Goal: Task Accomplishment & Management: Complete application form

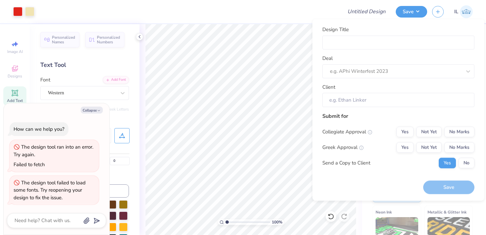
scroll to position [171, 0]
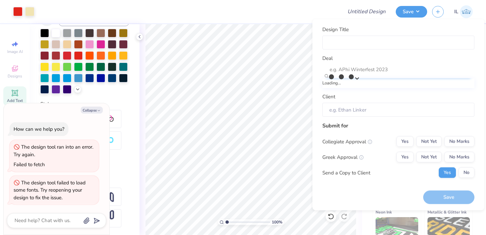
click at [383, 71] on div at bounding box center [402, 69] width 144 height 9
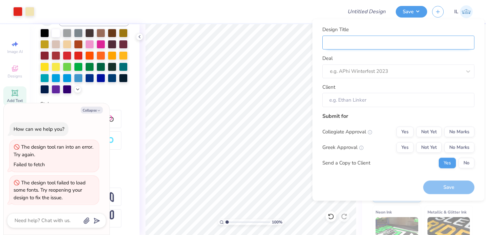
click at [398, 43] on input "Design Title" at bounding box center [398, 42] width 152 height 14
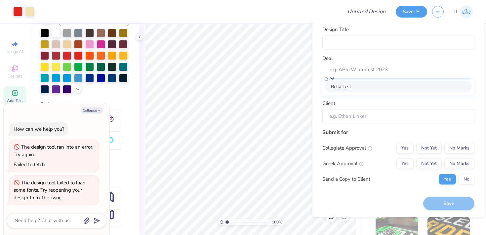
click at [348, 69] on div at bounding box center [402, 69] width 144 height 9
click at [347, 82] on div "Bella Test" at bounding box center [398, 86] width 152 height 16
click at [345, 86] on div "Bella Test" at bounding box center [398, 86] width 147 height 11
type textarea "x"
type input "[PERSON_NAME]"
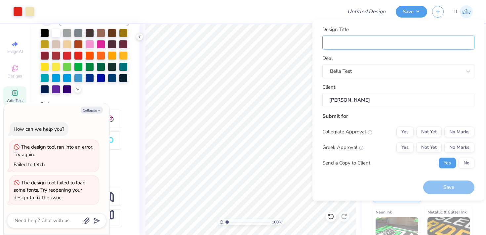
click at [357, 39] on input "Design Title" at bounding box center [398, 42] width 152 height 14
type input "c"
type textarea "x"
type input "c"
type input "ca"
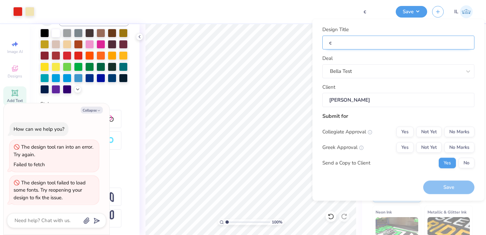
type textarea "x"
type input "ca"
type input "car"
type textarea "x"
type input "car"
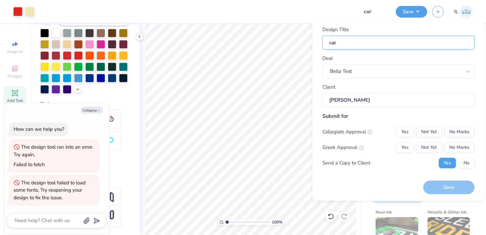
type input "caru"
type textarea "x"
type input "caru"
type input "carus"
type textarea "x"
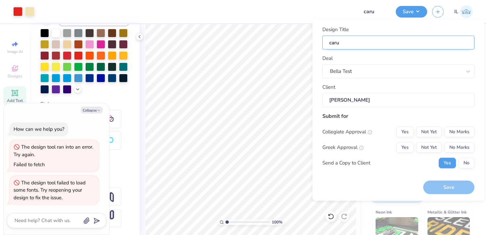
type input "carus"
type input "[PERSON_NAME]"
type textarea "x"
type input "[PERSON_NAME]"
click at [362, 90] on div "Client [PERSON_NAME]" at bounding box center [398, 95] width 152 height 24
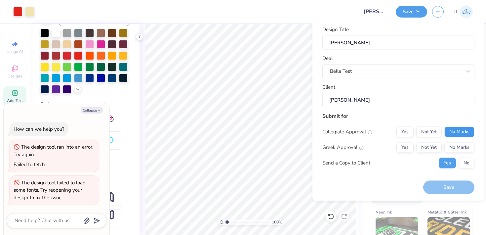
click at [456, 132] on button "No Marks" at bounding box center [459, 131] width 30 height 11
click at [456, 146] on button "No Marks" at bounding box center [459, 147] width 30 height 11
click at [435, 188] on button "Save" at bounding box center [448, 188] width 51 height 14
type textarea "x"
